Goal: Task Accomplishment & Management: Complete application form

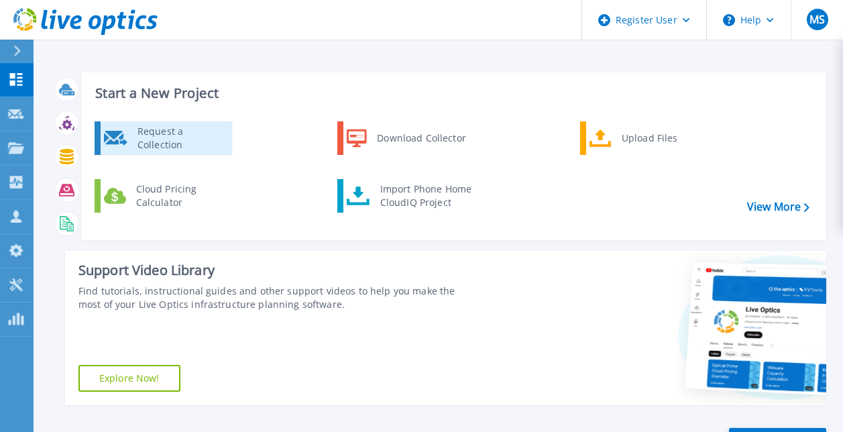
click at [192, 131] on div "Request a Collection" at bounding box center [180, 138] width 98 height 27
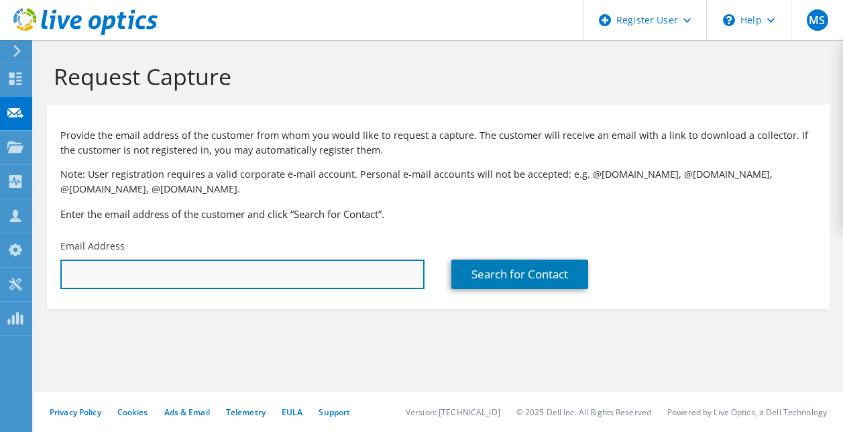
click at [148, 273] on input "text" at bounding box center [242, 273] width 364 height 29
paste input "tony.pantsari@purefishing.com"
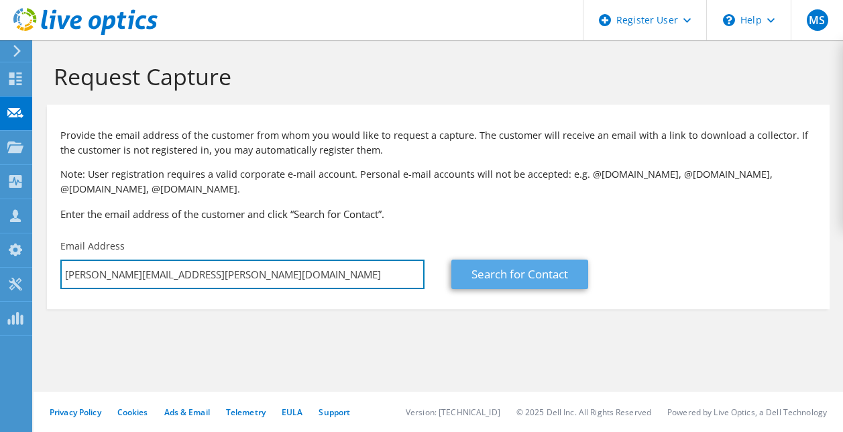
type input "tony.pantsari@purefishing.com"
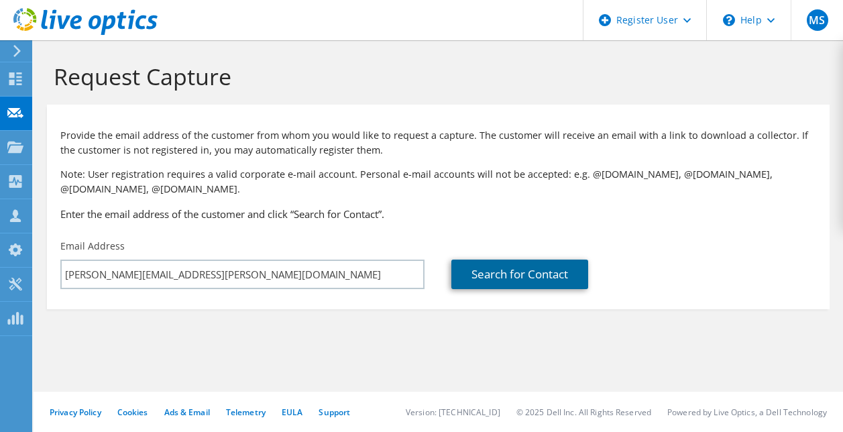
click at [535, 279] on link "Search for Contact" at bounding box center [519, 273] width 137 height 29
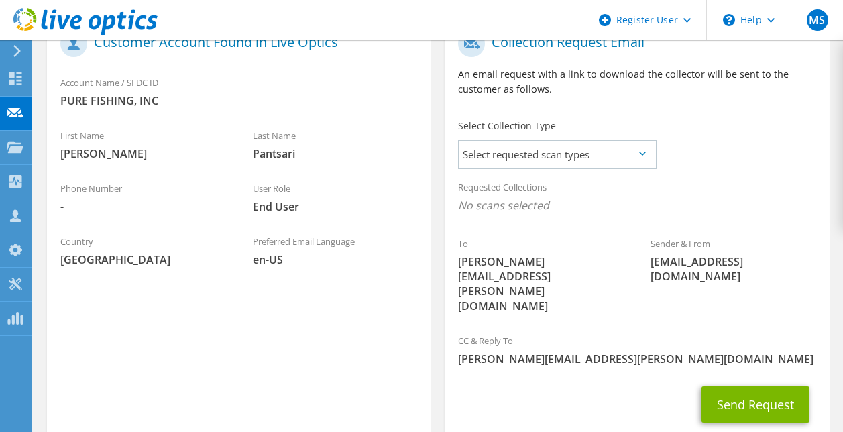
scroll to position [287, 0]
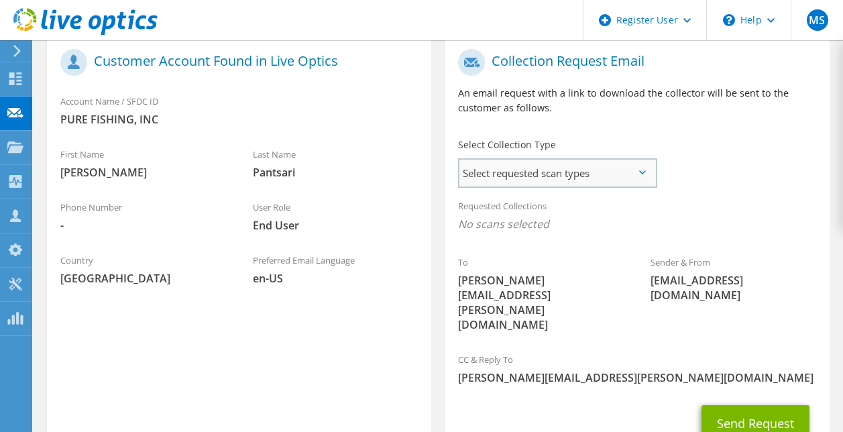
click at [547, 182] on span "Select requested scan types" at bounding box center [557, 173] width 196 height 27
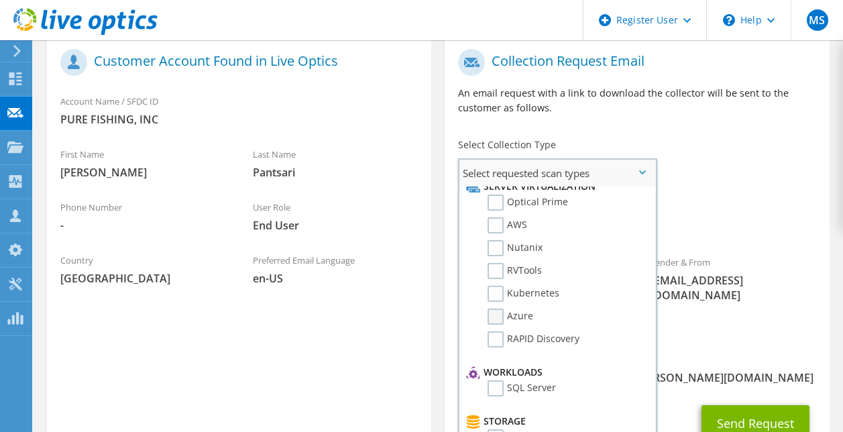
scroll to position [0, 0]
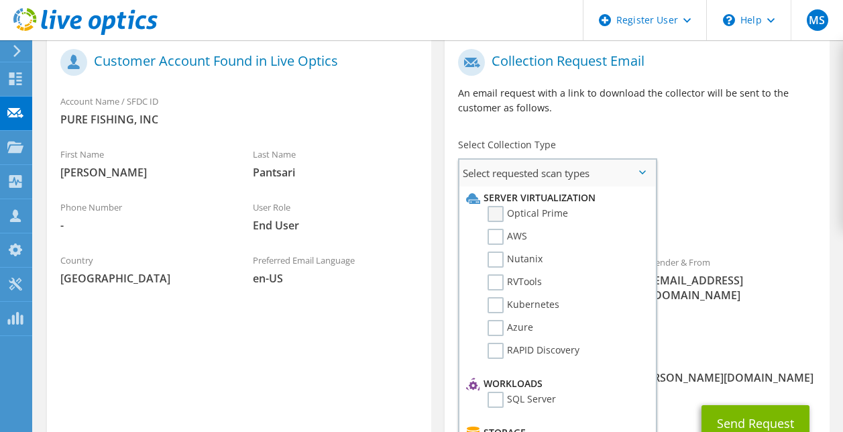
click at [493, 213] on label "Optical Prime" at bounding box center [527, 214] width 80 height 16
click at [0, 0] on input "Optical Prime" at bounding box center [0, 0] width 0 height 0
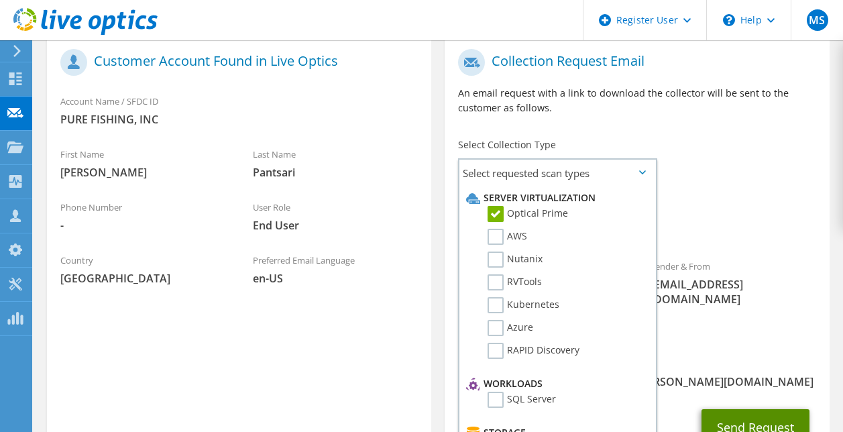
click at [733, 409] on button "Send Request" at bounding box center [755, 427] width 108 height 36
